Goal: Check status: Check status

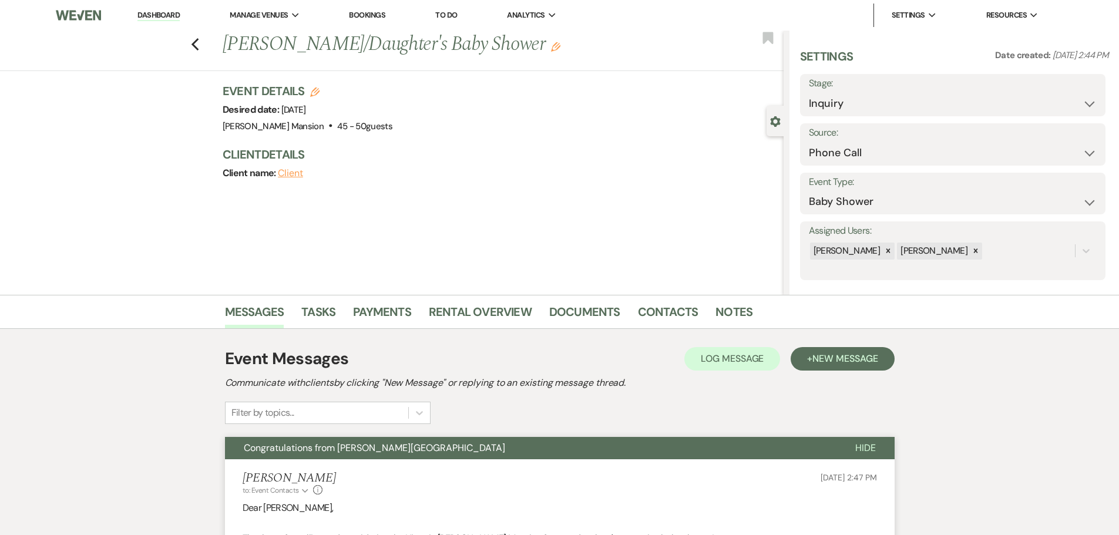
select select "22"
select select "3"
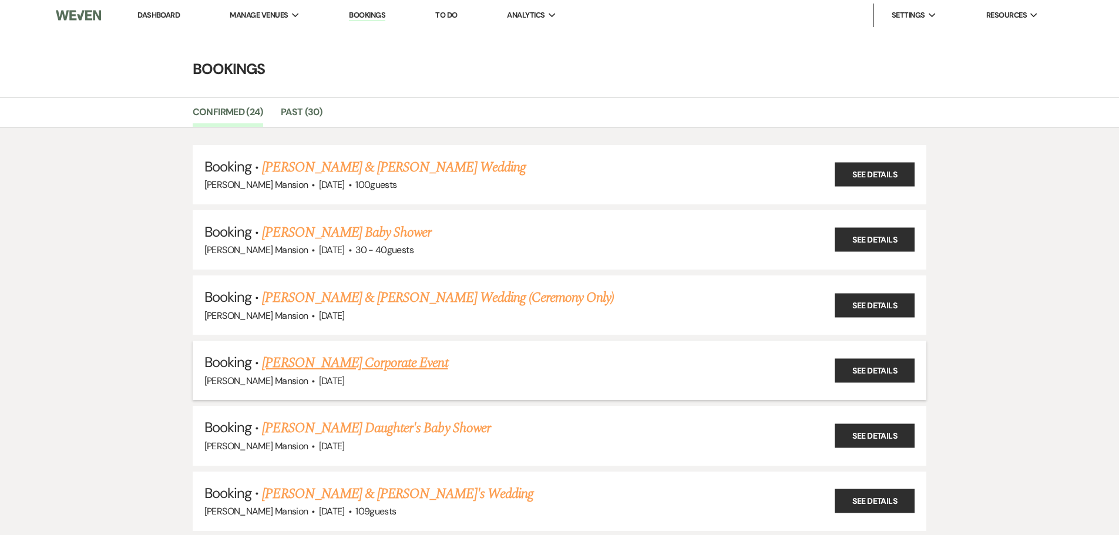
click at [383, 367] on link "Clarence Richardson's Corporate Event" at bounding box center [355, 363] width 186 height 21
